Goal: Transaction & Acquisition: Book appointment/travel/reservation

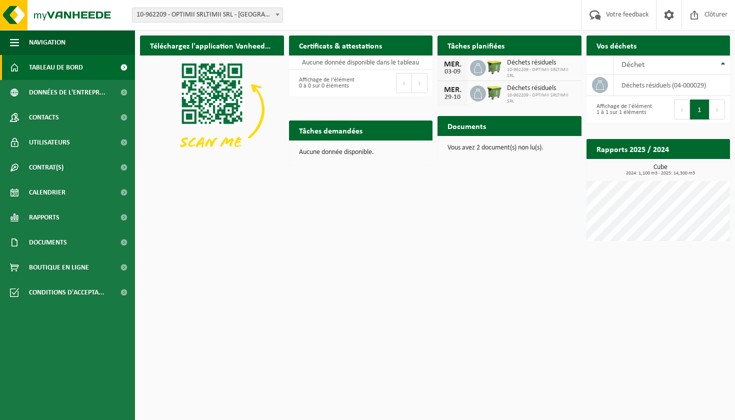
click at [277, 24] on div "Site: 10-962209 - OPTIMII SRLTIMII SRL - ESTINNES 10-962209 - OPTIMII SRLTIMII …" at bounding box center [367, 15] width 735 height 31
click at [269, 12] on span "10-962209 - OPTIMII SRLTIMII SRL - [GEOGRAPHIC_DATA]" at bounding box center [208, 15] width 150 height 14
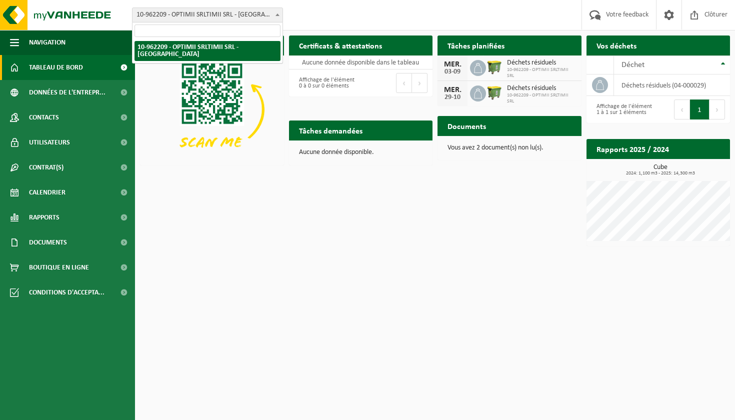
click at [269, 12] on span "10-962209 - OPTIMII SRLTIMII SRL - [GEOGRAPHIC_DATA]" at bounding box center [208, 15] width 150 height 14
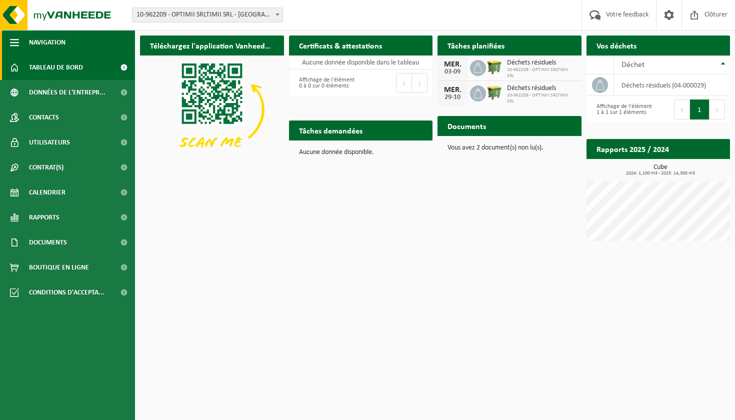
click at [18, 49] on span "button" at bounding box center [14, 42] width 9 height 25
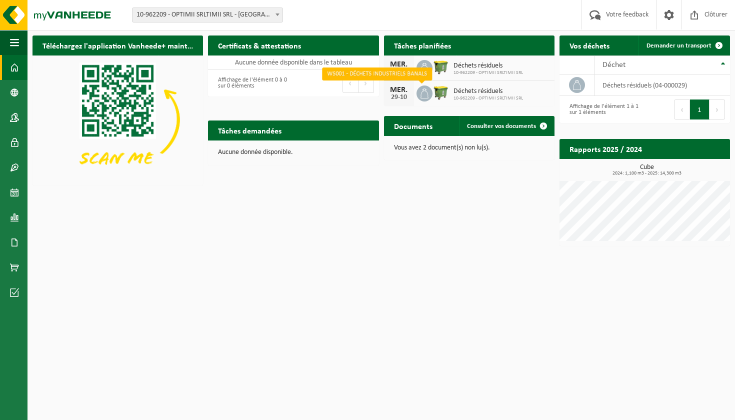
click at [424, 94] on icon at bounding box center [425, 94] width 10 height 10
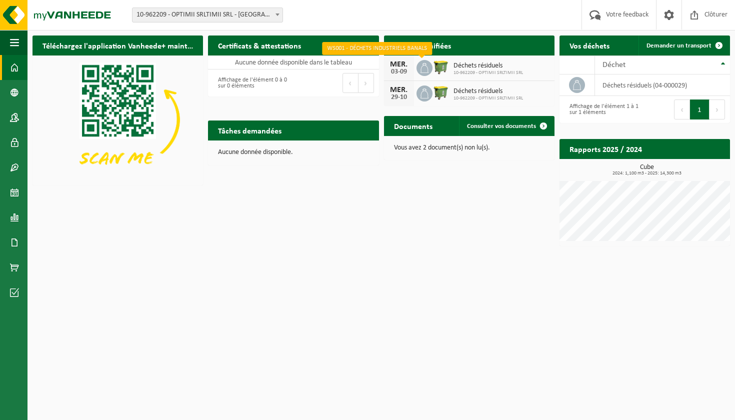
click at [421, 68] on icon at bounding box center [425, 68] width 10 height 10
click at [676, 45] on span "Demander un transport" at bounding box center [679, 46] width 65 height 7
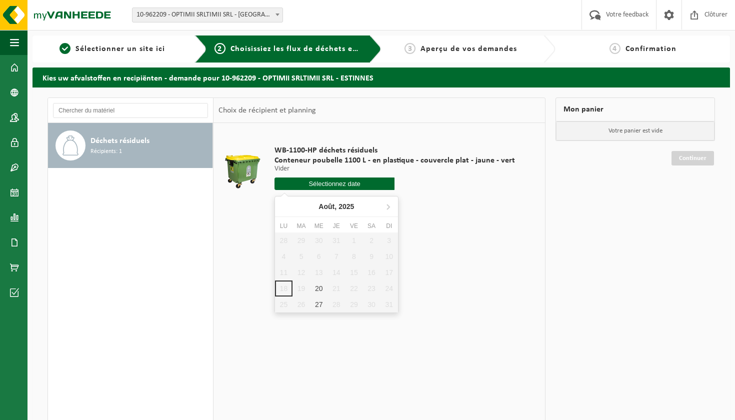
click at [327, 181] on input "text" at bounding box center [335, 184] width 121 height 13
click at [319, 289] on div "20" at bounding box center [319, 289] width 18 height 16
type input "à partir de 2025-08-20"
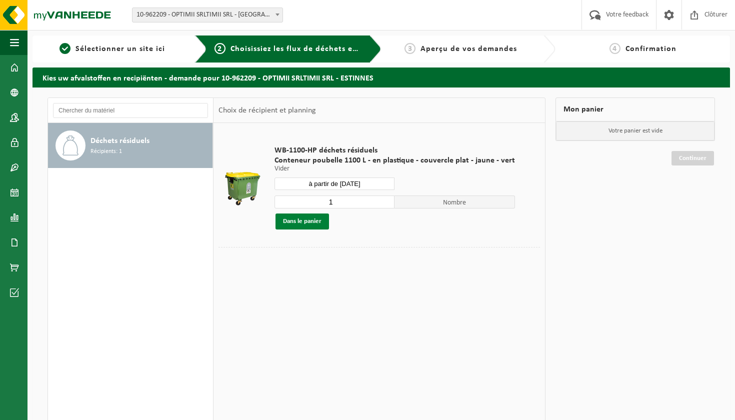
click at [319, 225] on button "Dans le panier" at bounding box center [303, 222] width 54 height 16
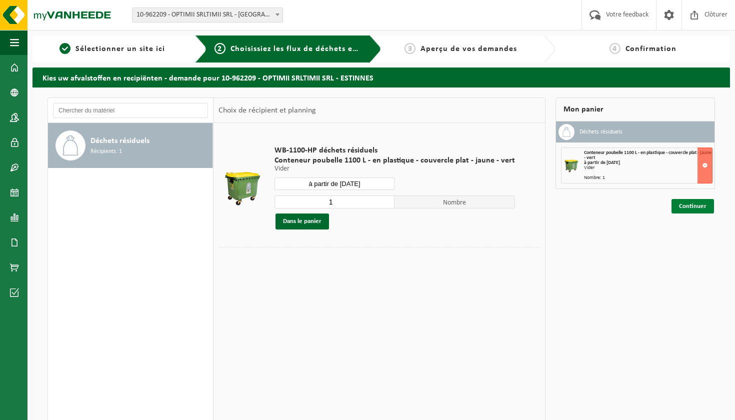
click at [685, 203] on link "Continuer" at bounding box center [693, 206] width 43 height 15
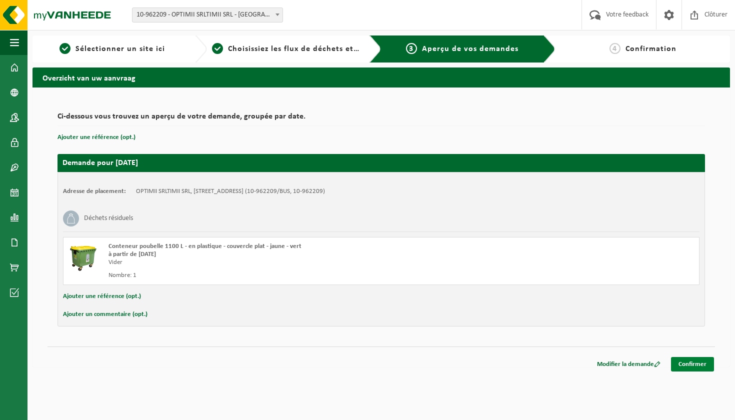
click at [681, 363] on link "Confirmer" at bounding box center [692, 364] width 43 height 15
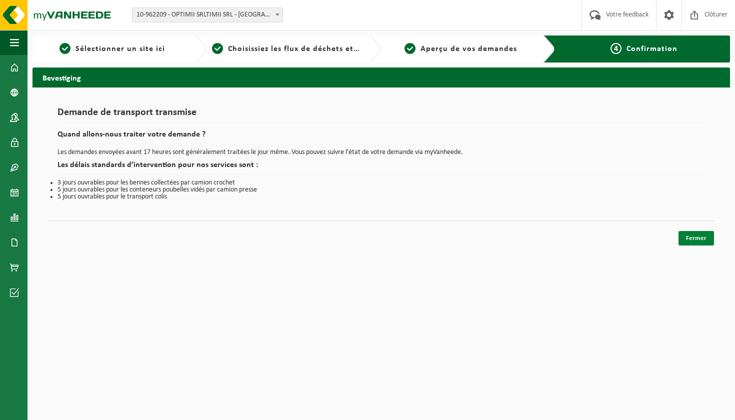
click at [690, 240] on link "Fermer" at bounding box center [697, 238] width 36 height 15
